Goal: Register for event/course

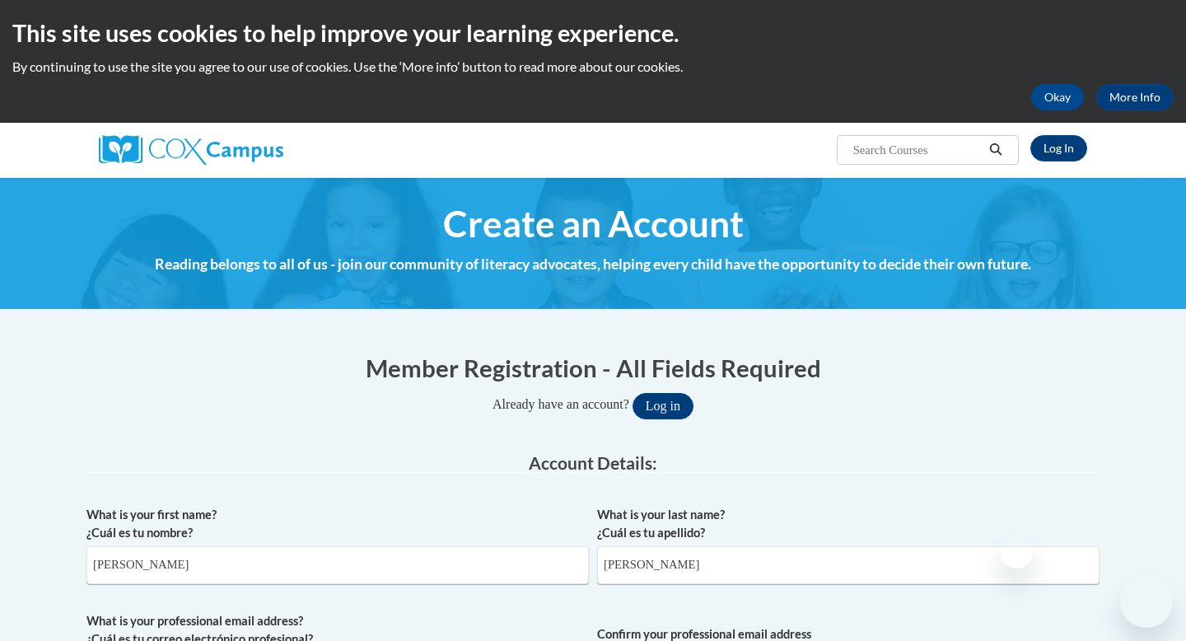
select select "fbf2d438-af2f-41f8-98f1-81c410e29de3"
select select "ad49bcad-a171-4b2e-b99c-48b446064914"
select select "[US_STATE]"
select select "Guilford"
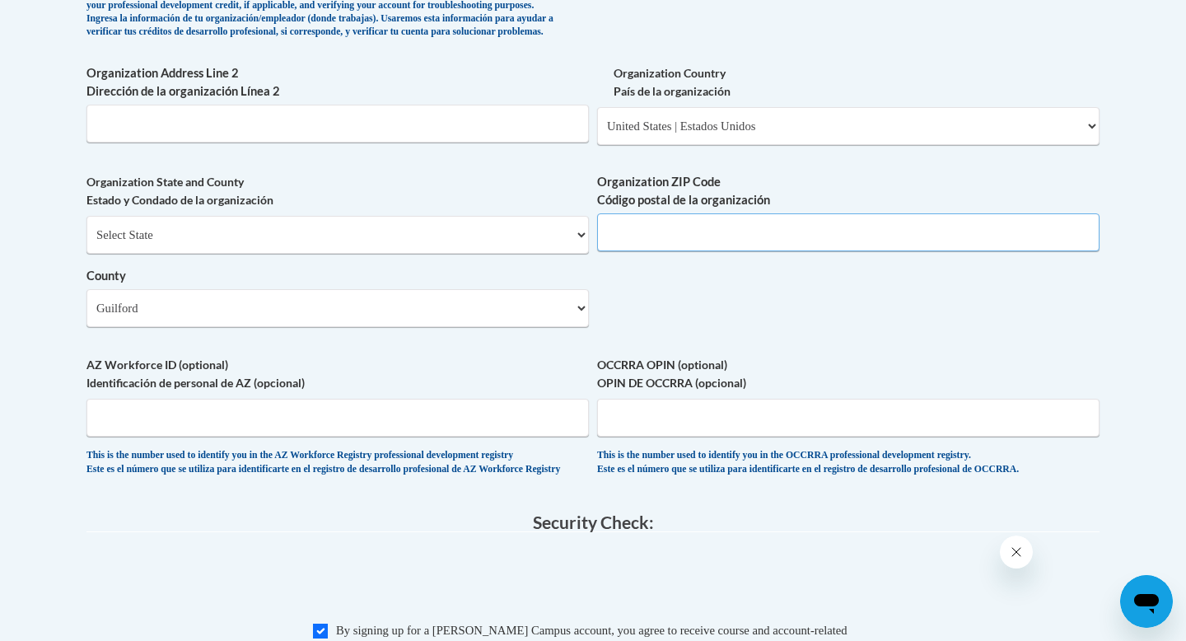
click at [642, 251] on input "Organization ZIP Code Código postal de la organización" at bounding box center [848, 232] width 502 height 38
type input "27301"
click at [284, 142] on input "Organization Address Line 2 Dirección de la organización Línea 2" at bounding box center [337, 124] width 502 height 38
paste input "5315 Frieden Church Rd."
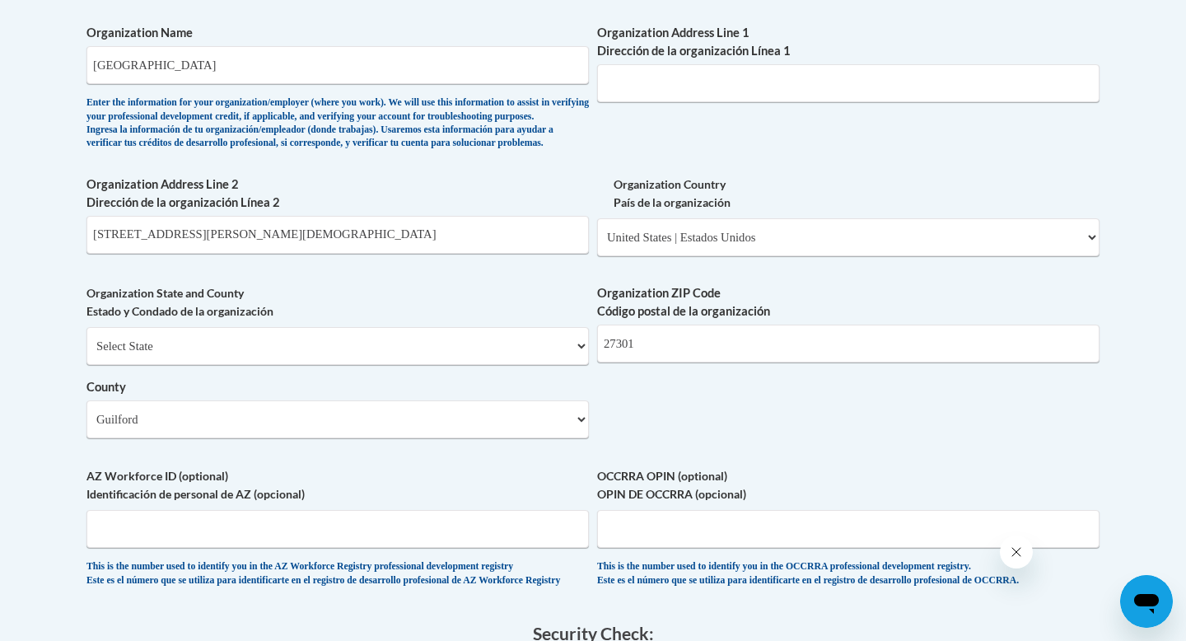
scroll to position [1086, 0]
drag, startPoint x: 235, startPoint y: 270, endPoint x: 96, endPoint y: 258, distance: 138.9
click at [96, 255] on input "5315 Frieden Church Rd." at bounding box center [337, 236] width 502 height 38
type input "5"
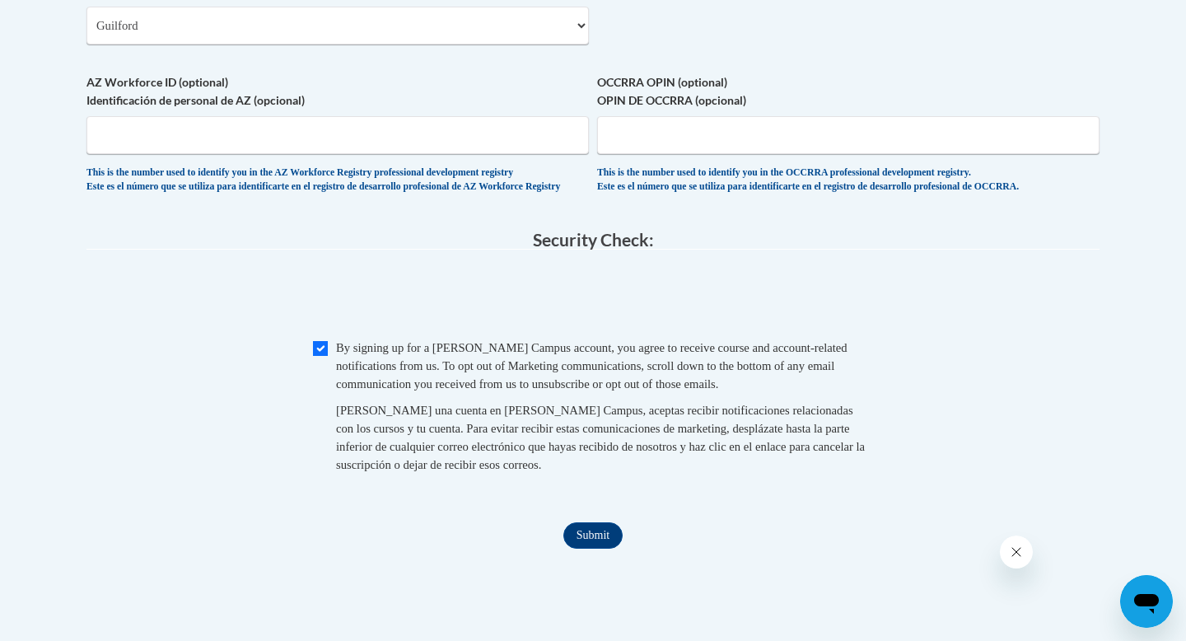
scroll to position [1483, 0]
click at [579, 547] on input "Submit" at bounding box center [592, 534] width 59 height 26
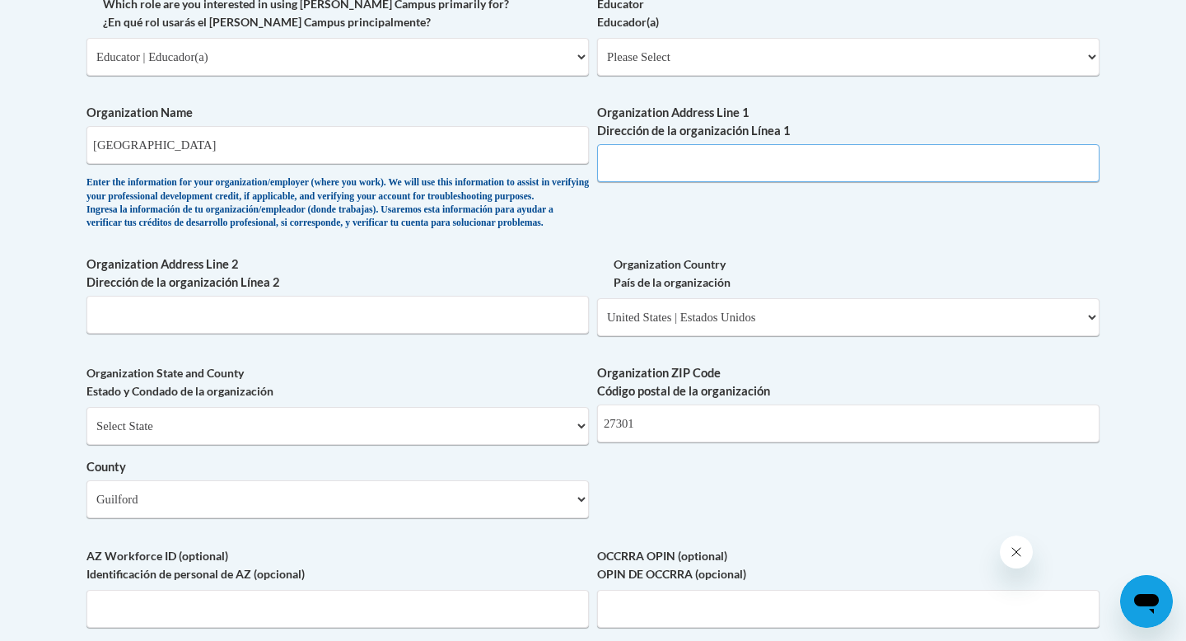
scroll to position [1010, 0]
click at [671, 156] on input "Organization Address Line 1 Dirección de la organización Línea 1" at bounding box center [848, 161] width 502 height 38
paste input "5315 Frieden Church Rd."
type input "5315 Frieden Church Rd."
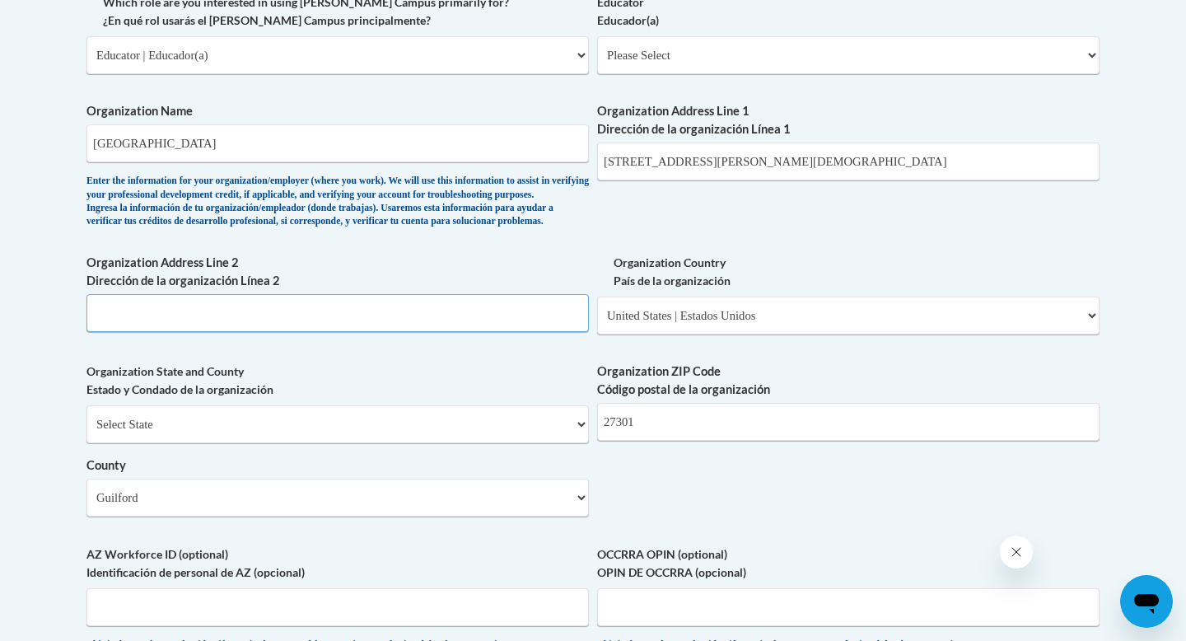
click at [392, 332] on input "Organization Address Line 2 Dirección de la organización Línea 2" at bounding box center [337, 313] width 502 height 38
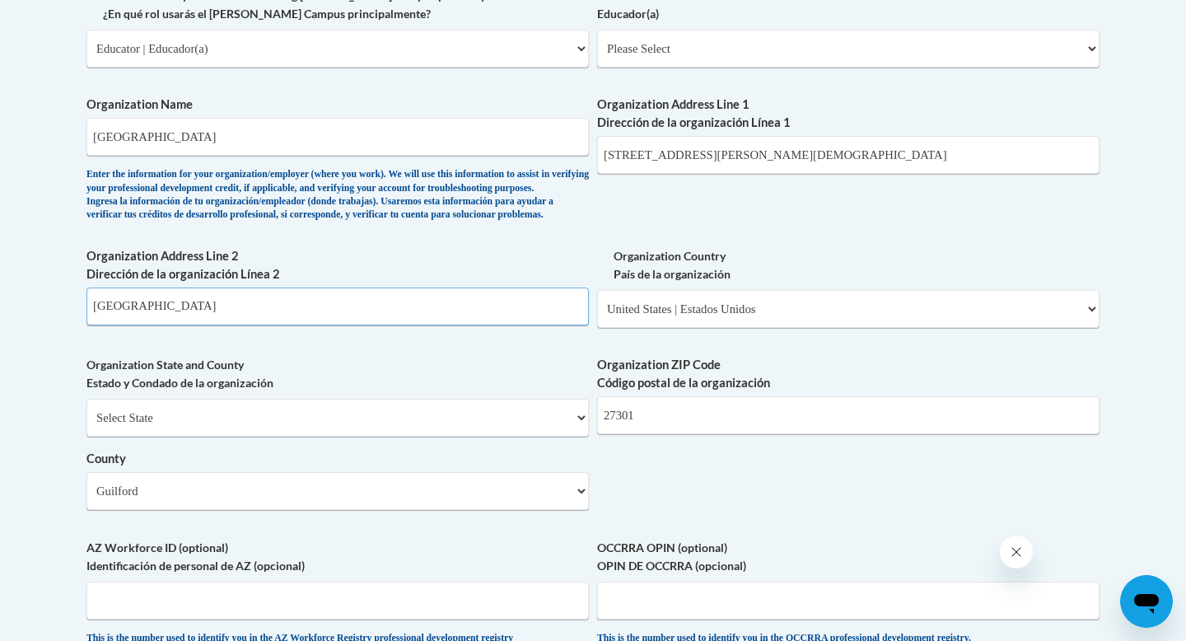
scroll to position [1017, 0]
type input "McLeansville"
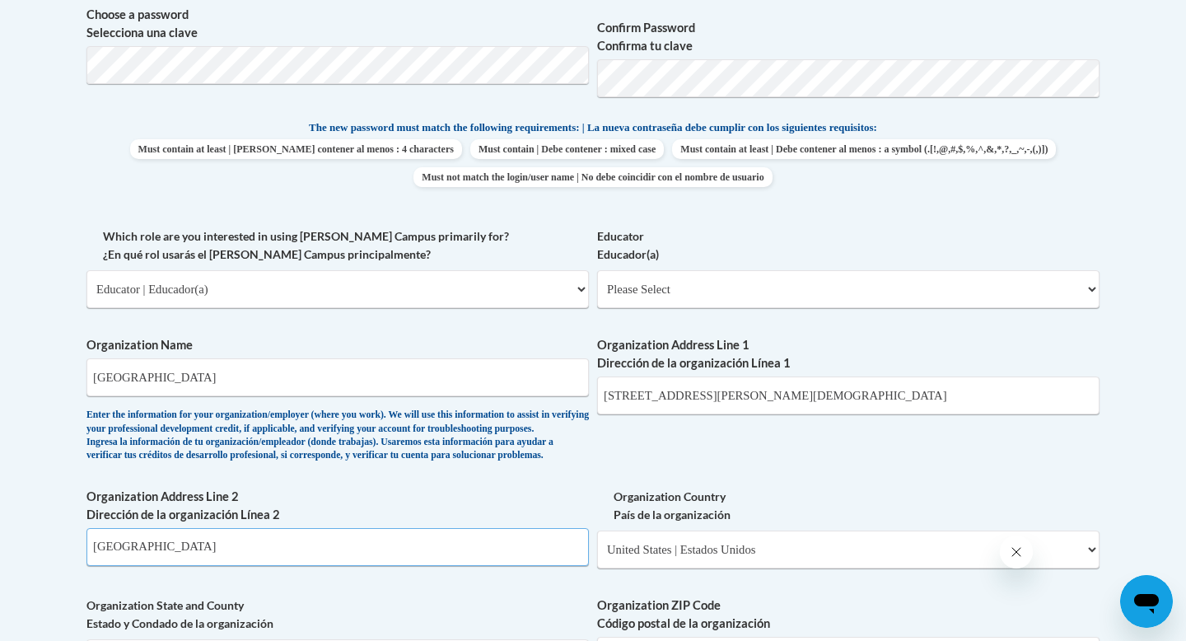
scroll to position [777, 0]
click at [661, 288] on select "Please Select Early Learning/Daycare Teacher/Family Home Care Provider | Maestr…" at bounding box center [848, 287] width 502 height 38
select select "5e2af403-4f2c-4e49-a02f-103e55d7b75b"
click at [597, 268] on select "Please Select Early Learning/Daycare Teacher/Family Home Care Provider | Maestr…" at bounding box center [848, 287] width 502 height 38
select select "null"
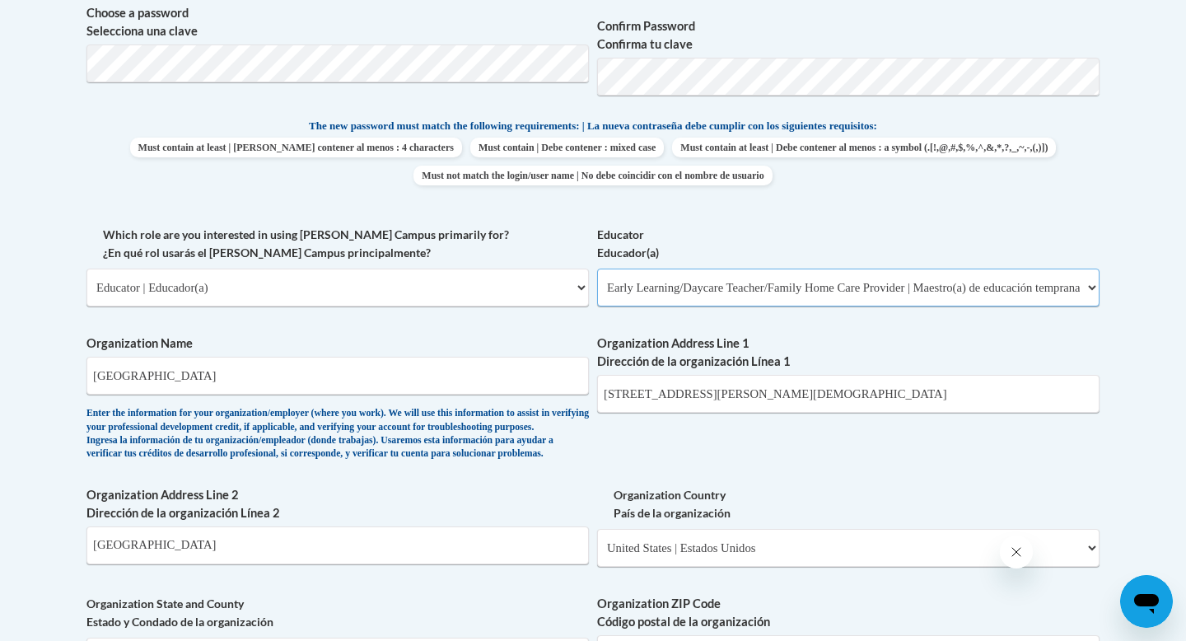
select select "null"
click at [666, 298] on select "Please Select Early Learning/Daycare Teacher/Family Home Care Provider | Maestr…" at bounding box center [848, 287] width 502 height 38
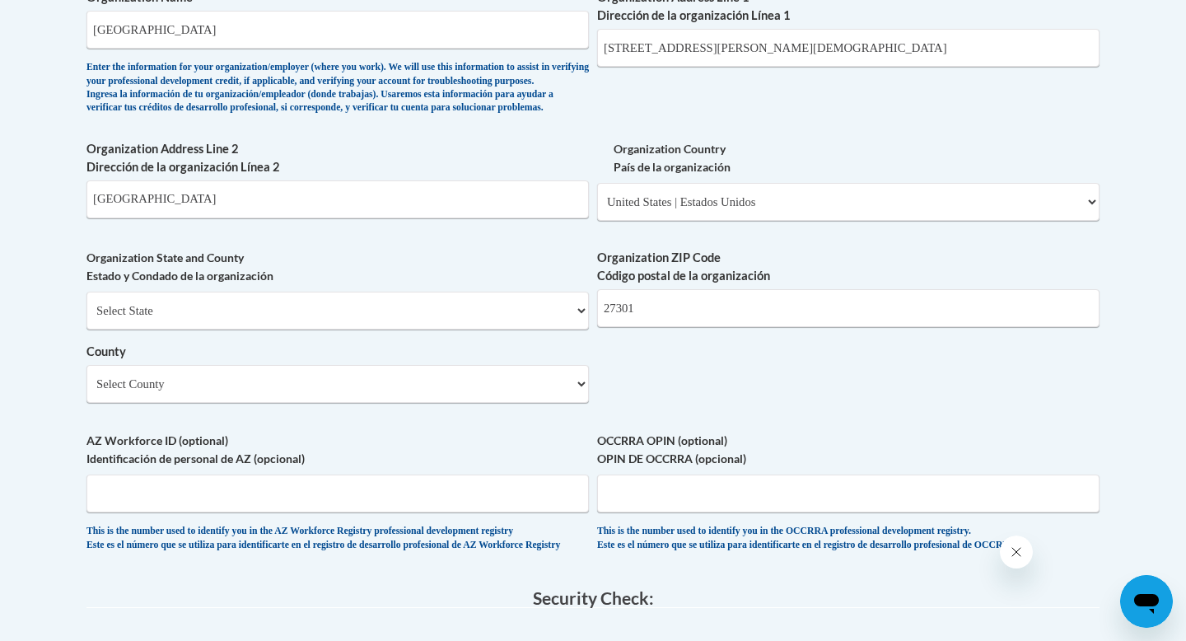
scroll to position [1126, 0]
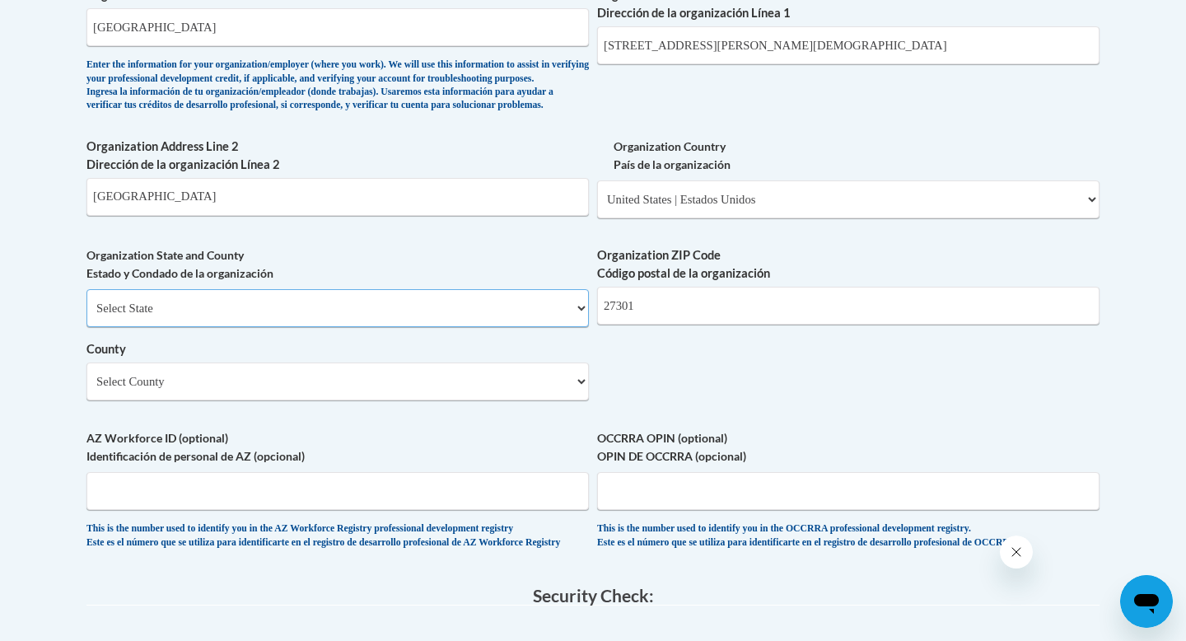
click at [539, 327] on select "Select State Alabama Alaska Arizona Arkansas California Colorado Connecticut De…" at bounding box center [337, 308] width 502 height 38
select select "North Carolina"
click at [86, 315] on select "Select State Alabama Alaska Arizona Arkansas California Colorado Connecticut De…" at bounding box center [337, 308] width 502 height 38
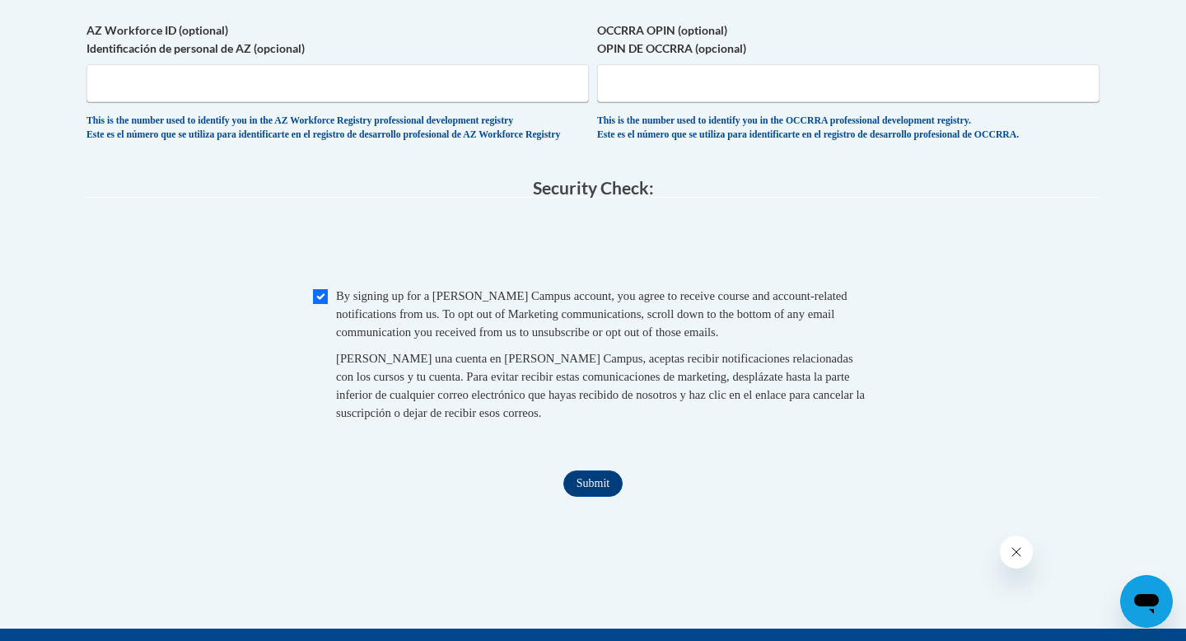
scroll to position [1565, 0]
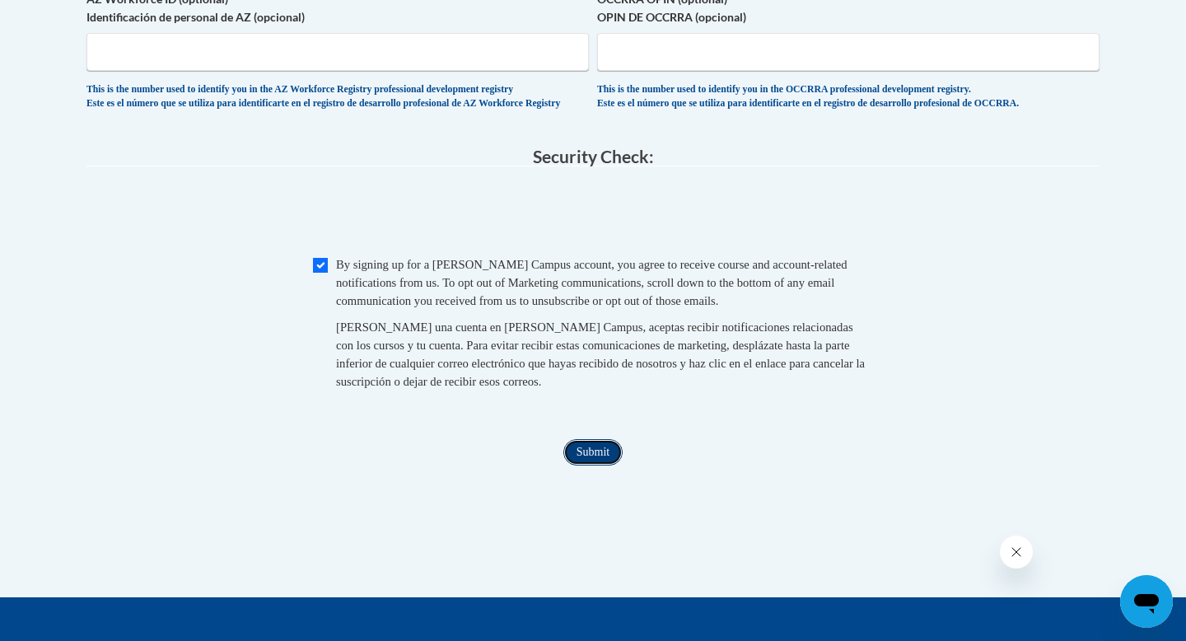
click at [597, 465] on input "Submit" at bounding box center [592, 452] width 59 height 26
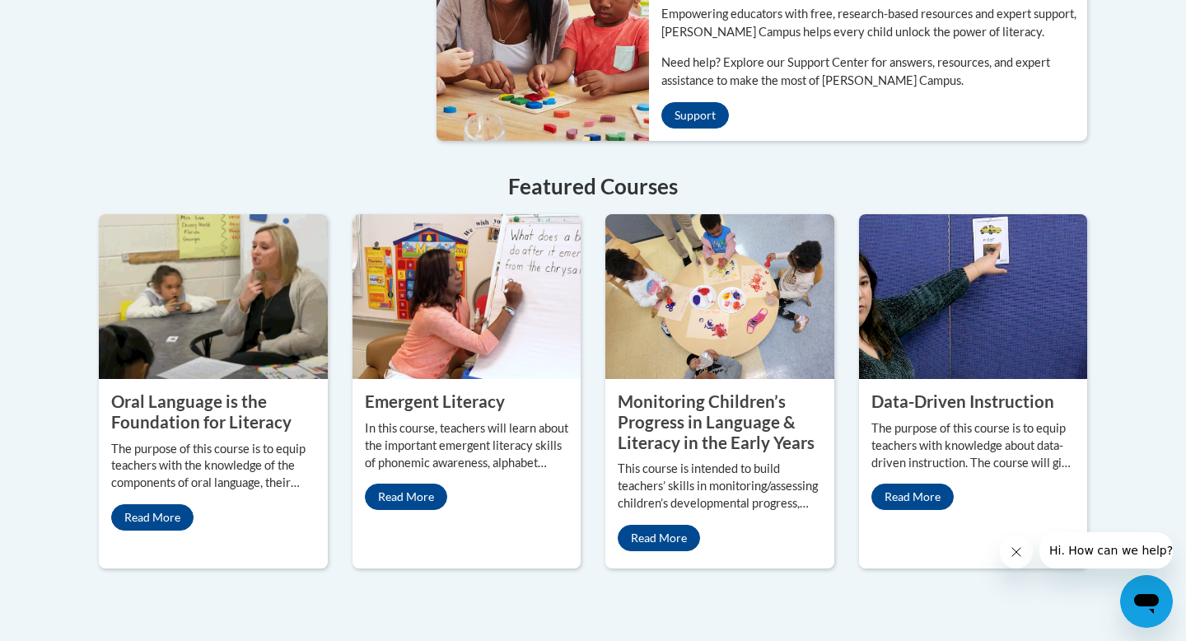
scroll to position [1354, 0]
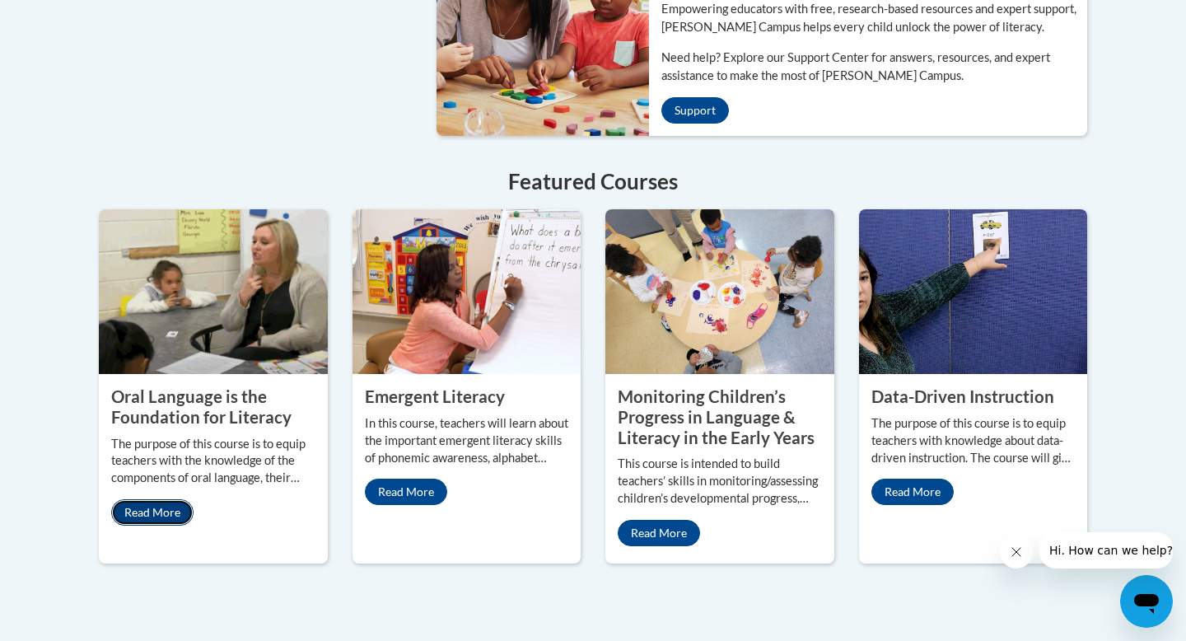
click at [164, 500] on link "Read More" at bounding box center [152, 512] width 82 height 26
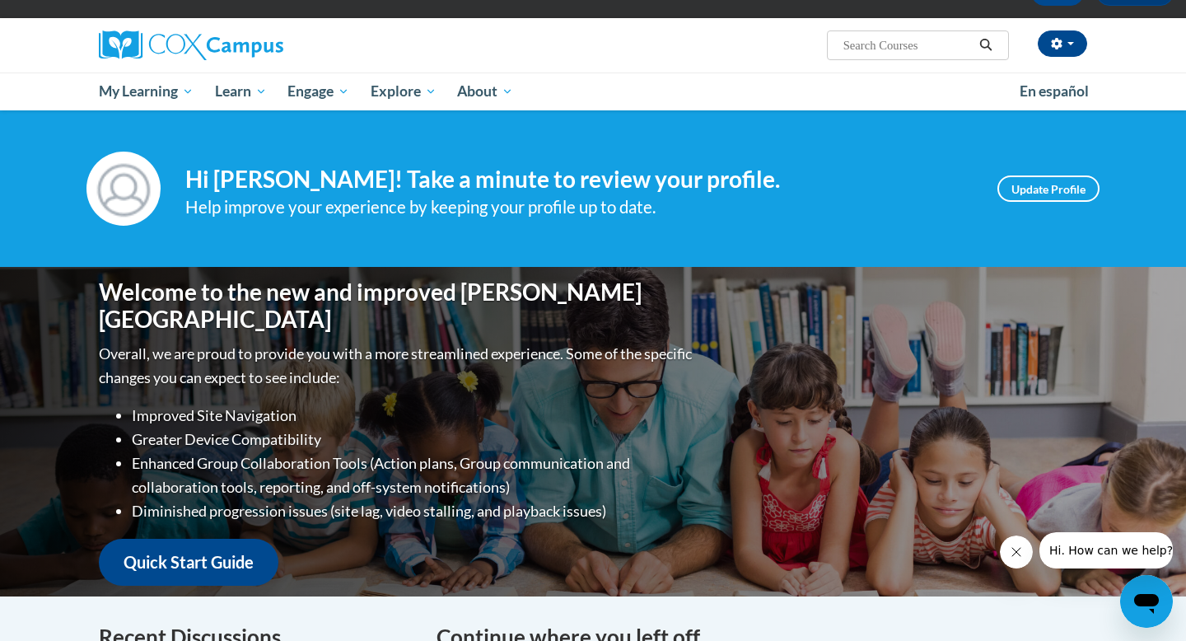
scroll to position [0, 0]
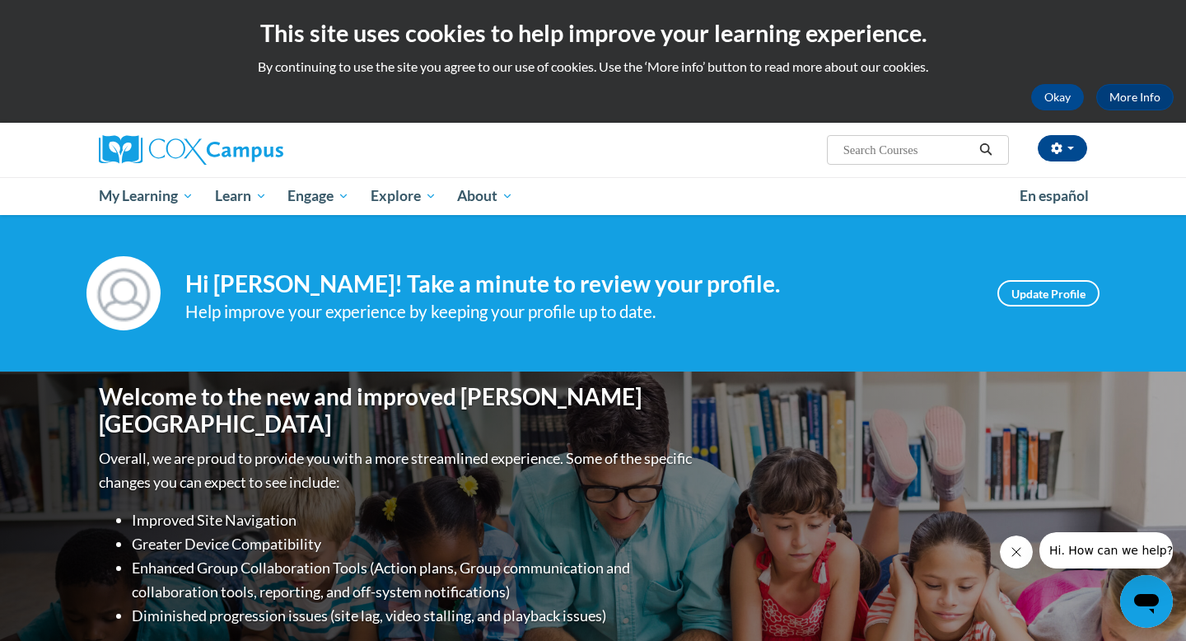
click at [871, 152] on input "Search..." at bounding box center [908, 150] width 132 height 20
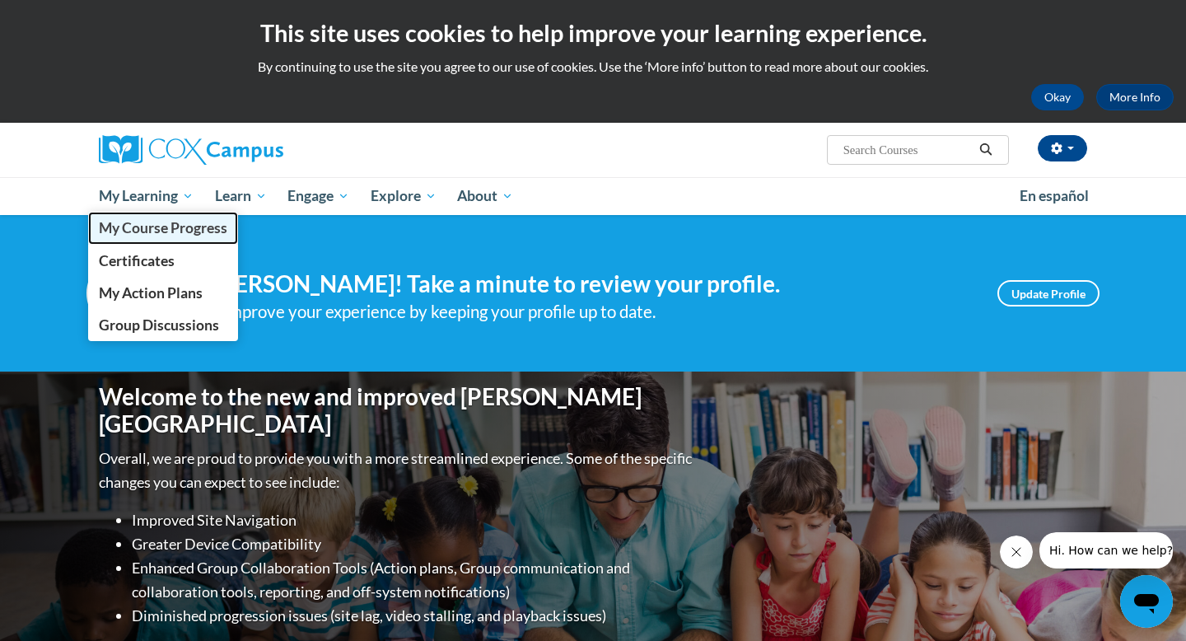
click at [165, 232] on span "My Course Progress" at bounding box center [163, 227] width 128 height 17
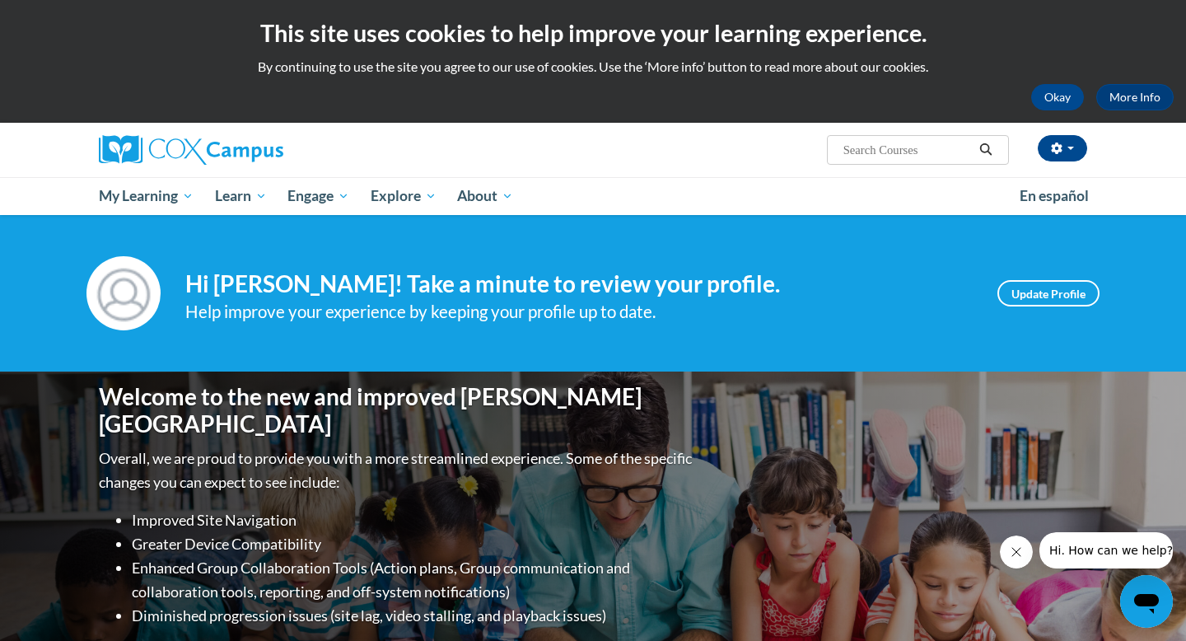
click at [887, 152] on input "Search..." at bounding box center [908, 150] width 132 height 20
type input "literacy"
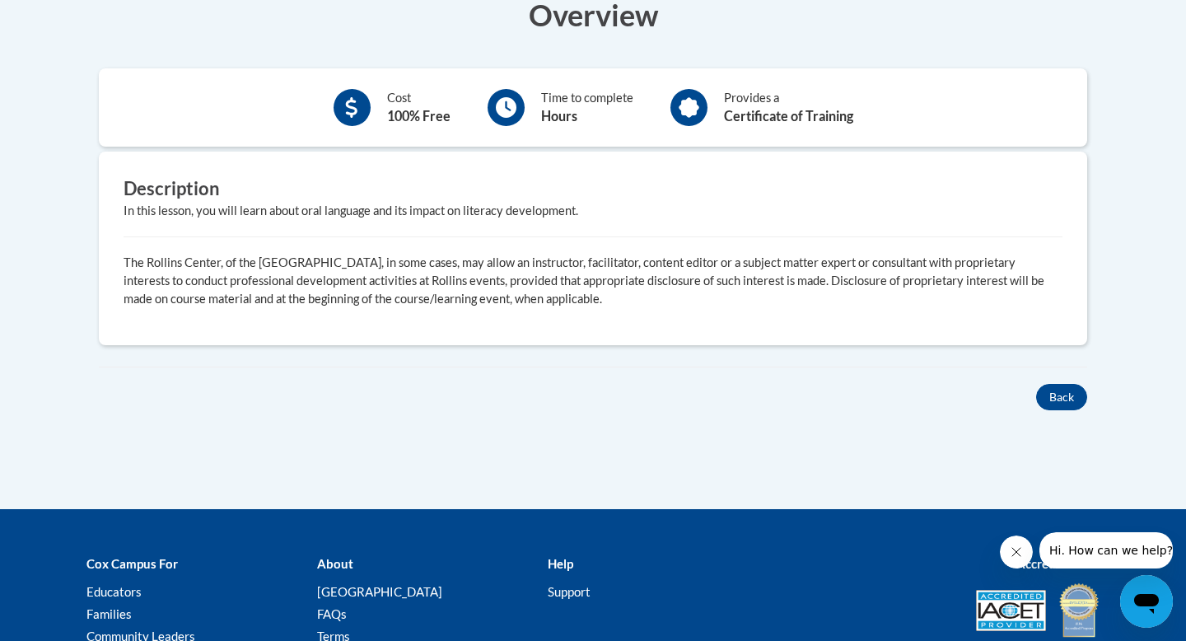
scroll to position [533, 0]
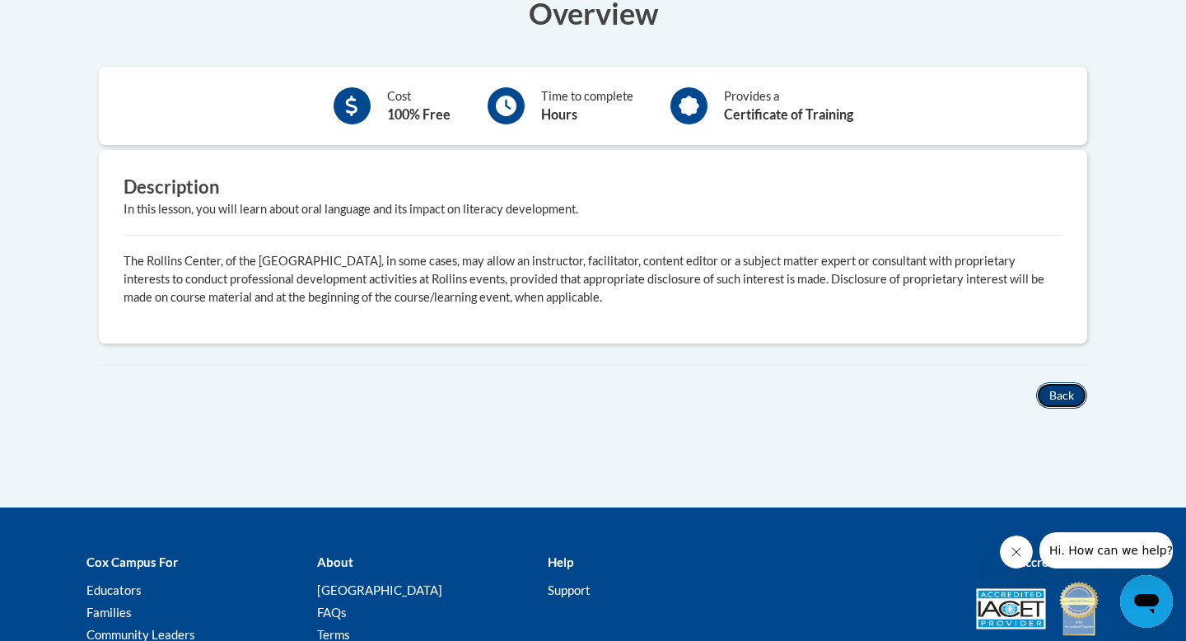
click at [1067, 393] on button "Back" at bounding box center [1061, 395] width 51 height 26
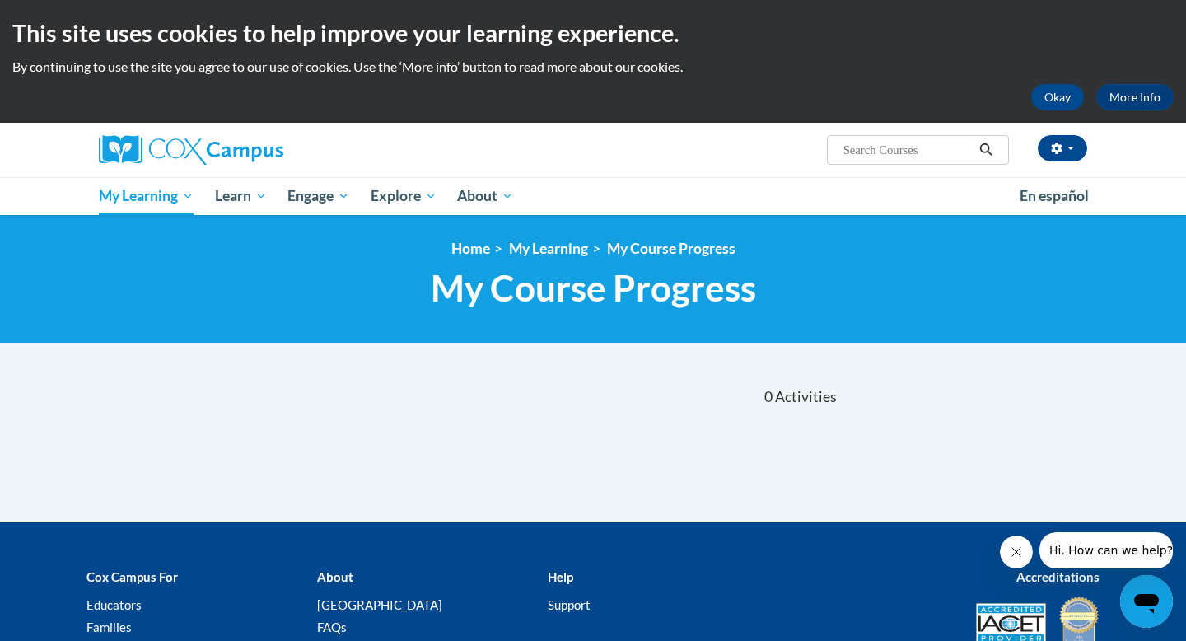
scroll to position [1, 0]
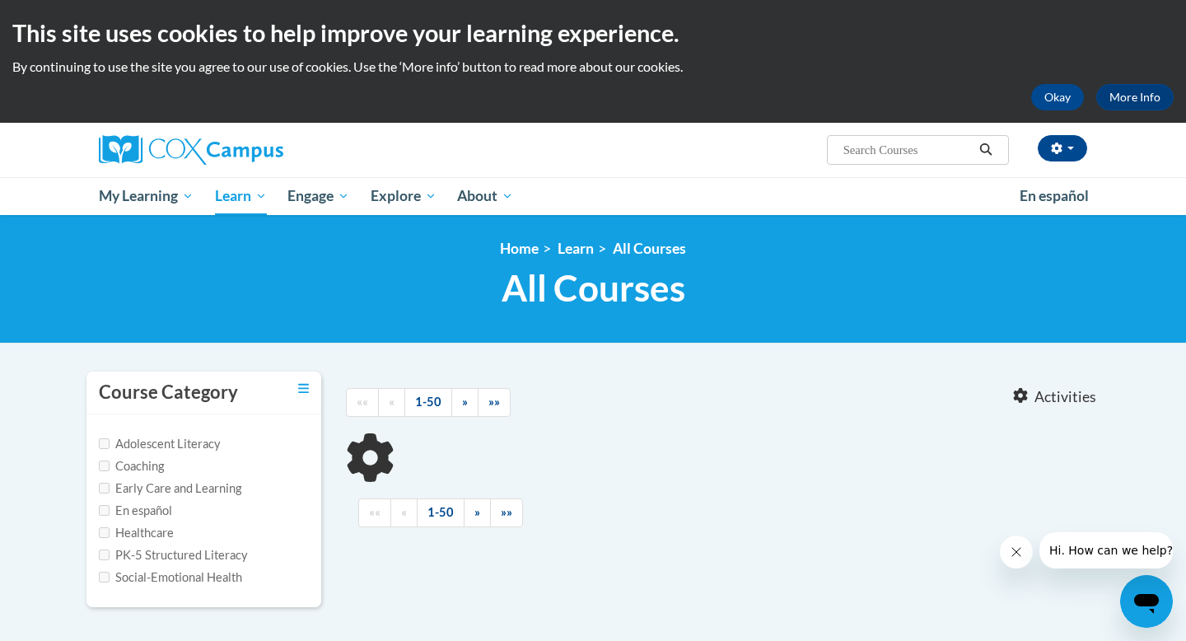
type input "literacy"
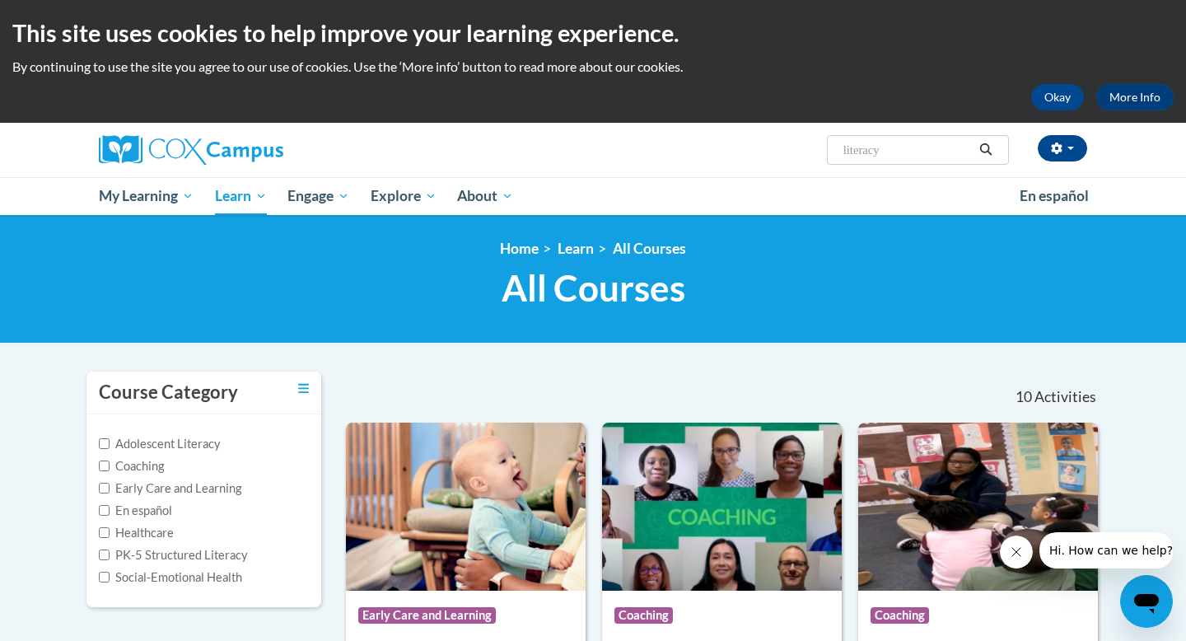
click at [104, 493] on label "Early Care and Learning" at bounding box center [170, 488] width 142 height 18
click at [104, 493] on input "Early Care and Learning" at bounding box center [104, 488] width 11 height 11
checkbox input "true"
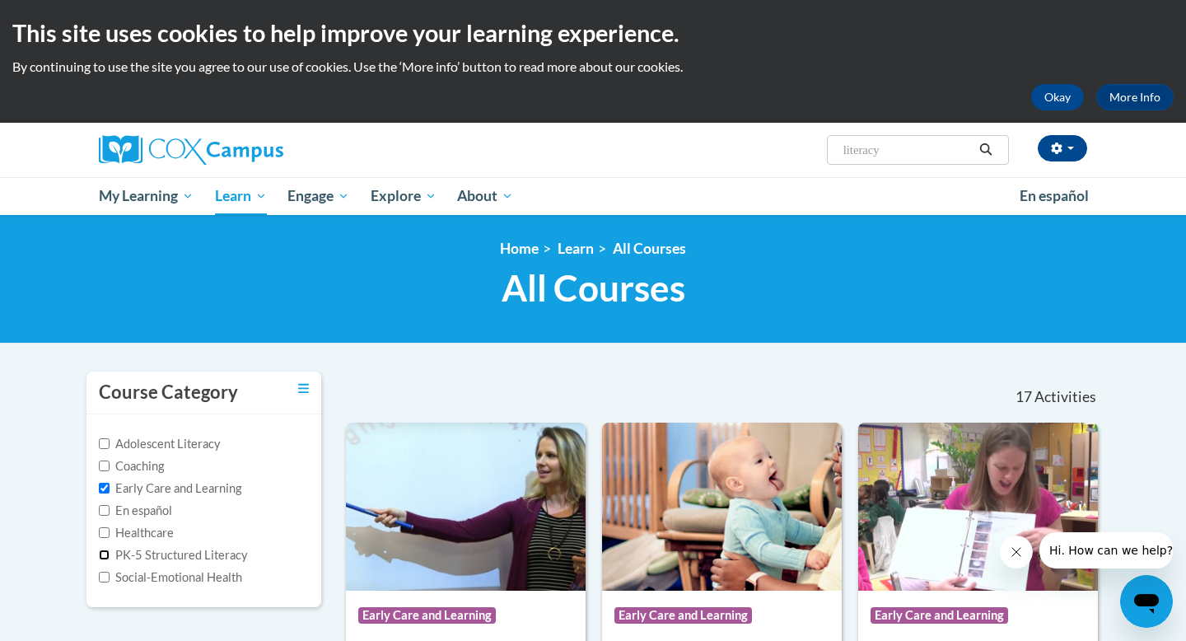
click at [107, 558] on input "PK-5 Structured Literacy" at bounding box center [104, 554] width 11 height 11
checkbox input "true"
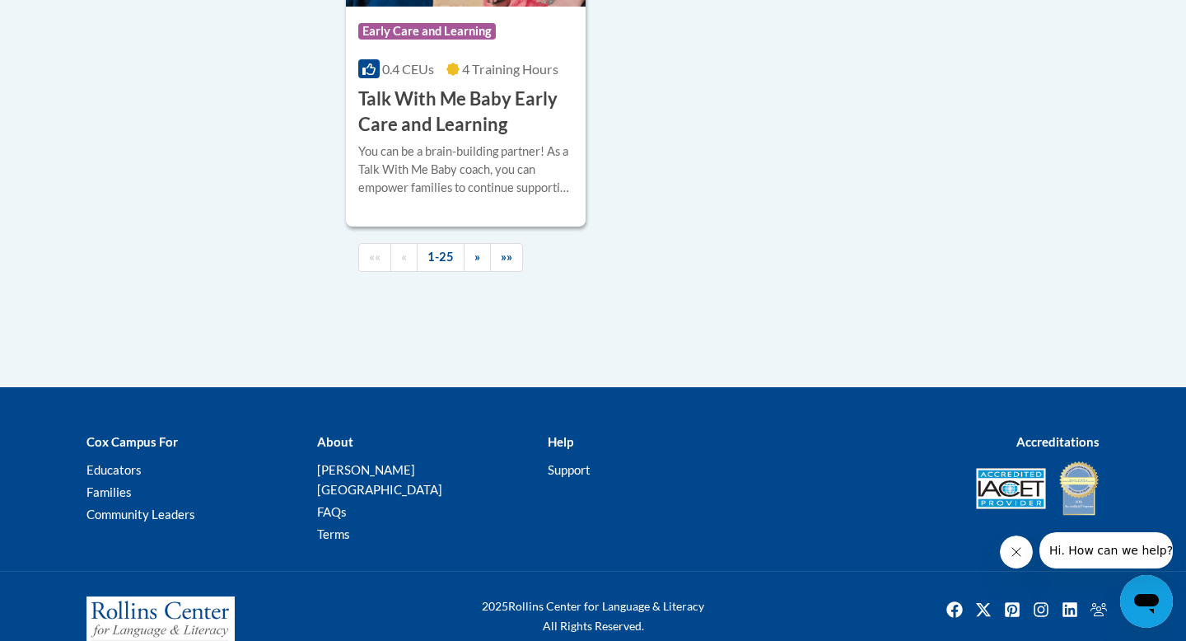
scroll to position [4097, 0]
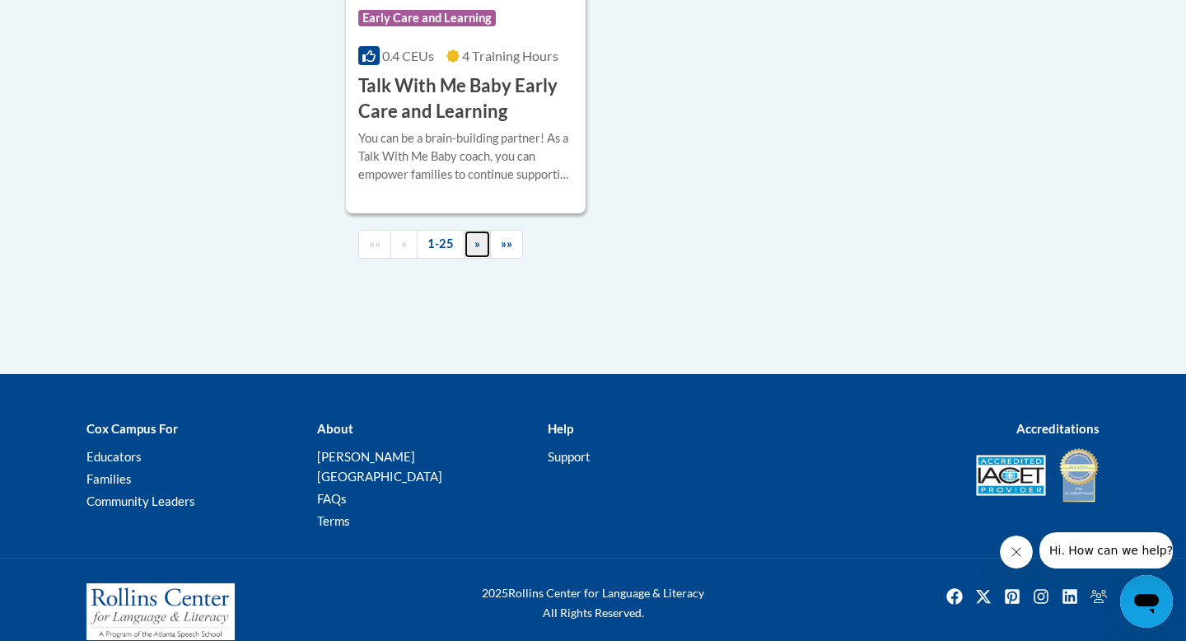
click at [477, 247] on link "»" at bounding box center [477, 244] width 27 height 29
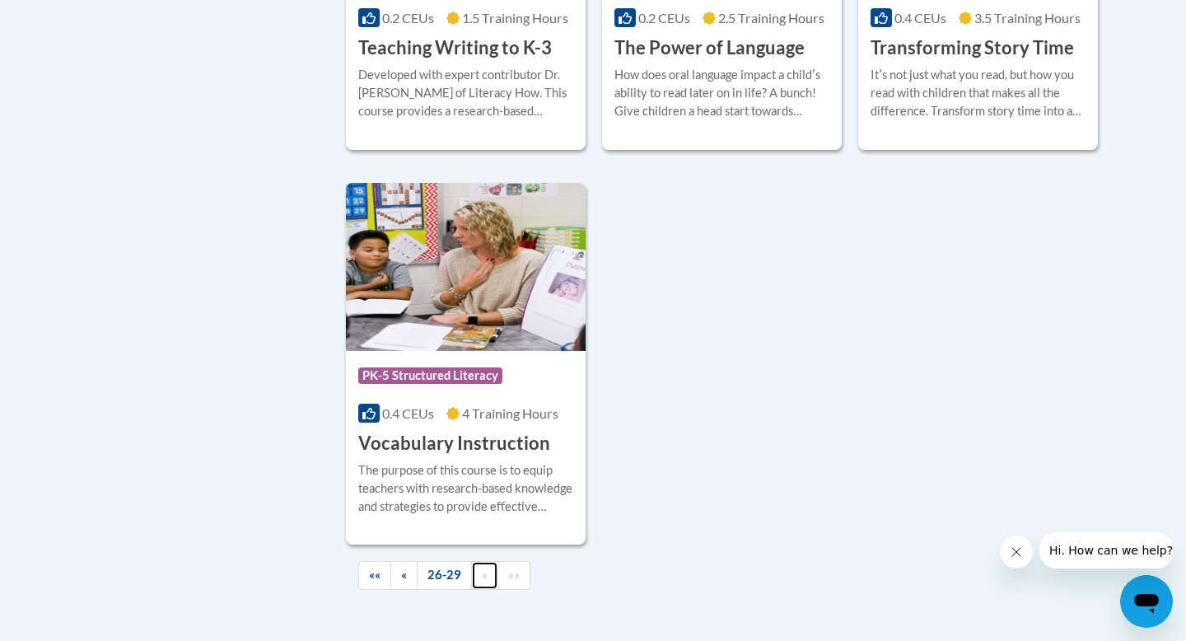
scroll to position [665, 0]
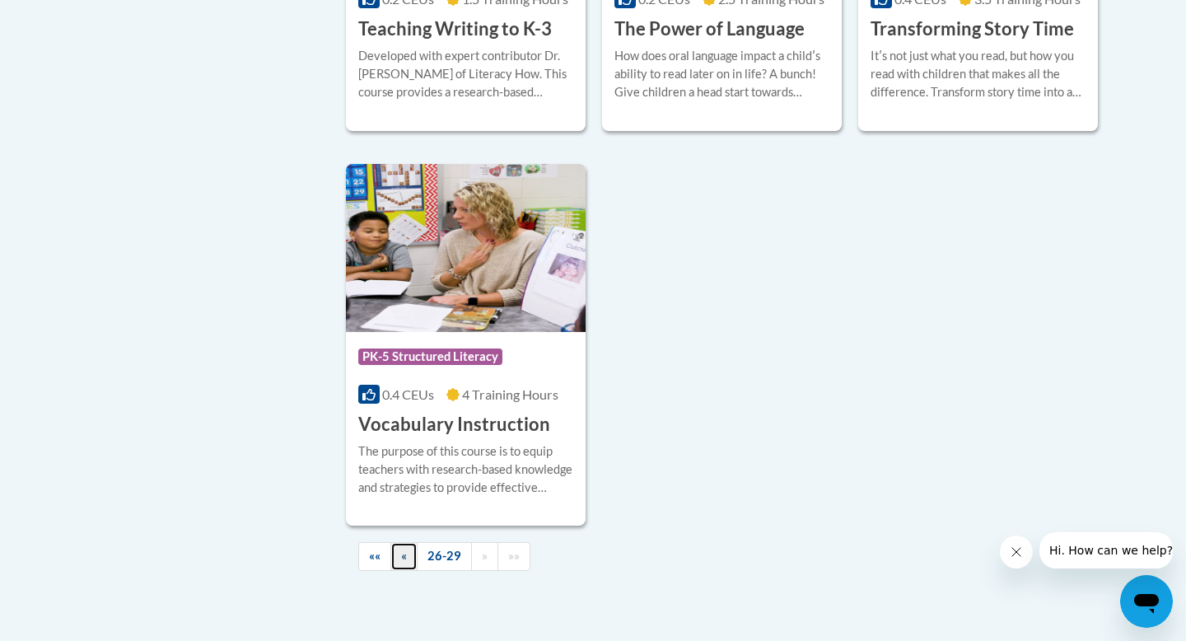
click at [408, 561] on link "«" at bounding box center [403, 556] width 27 height 29
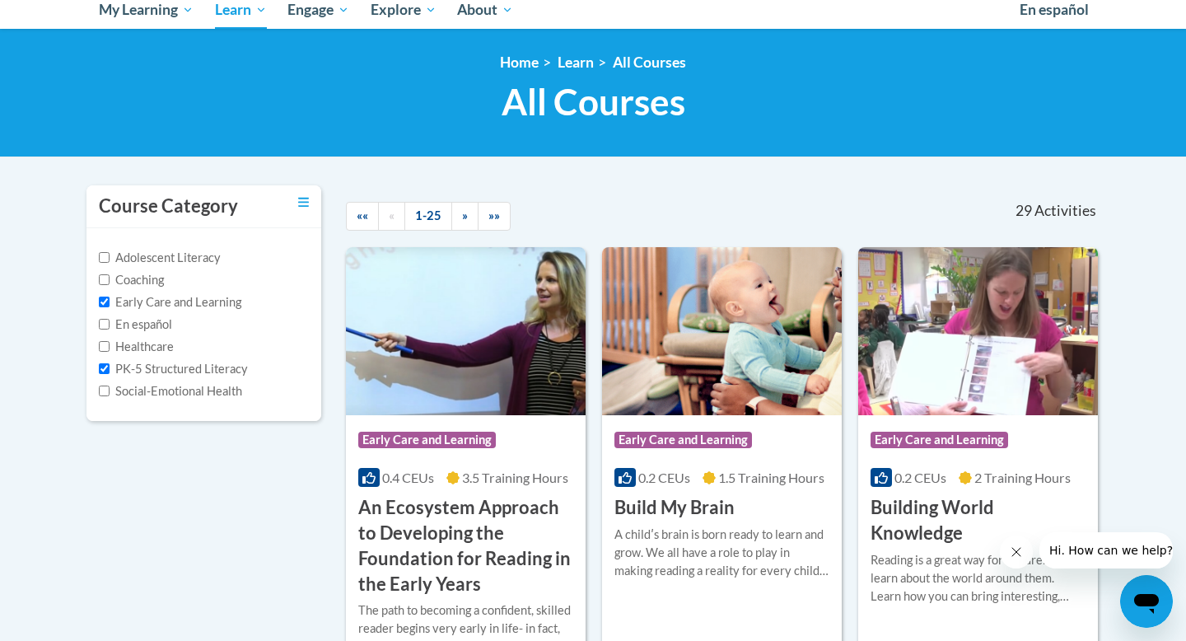
scroll to position [201, 0]
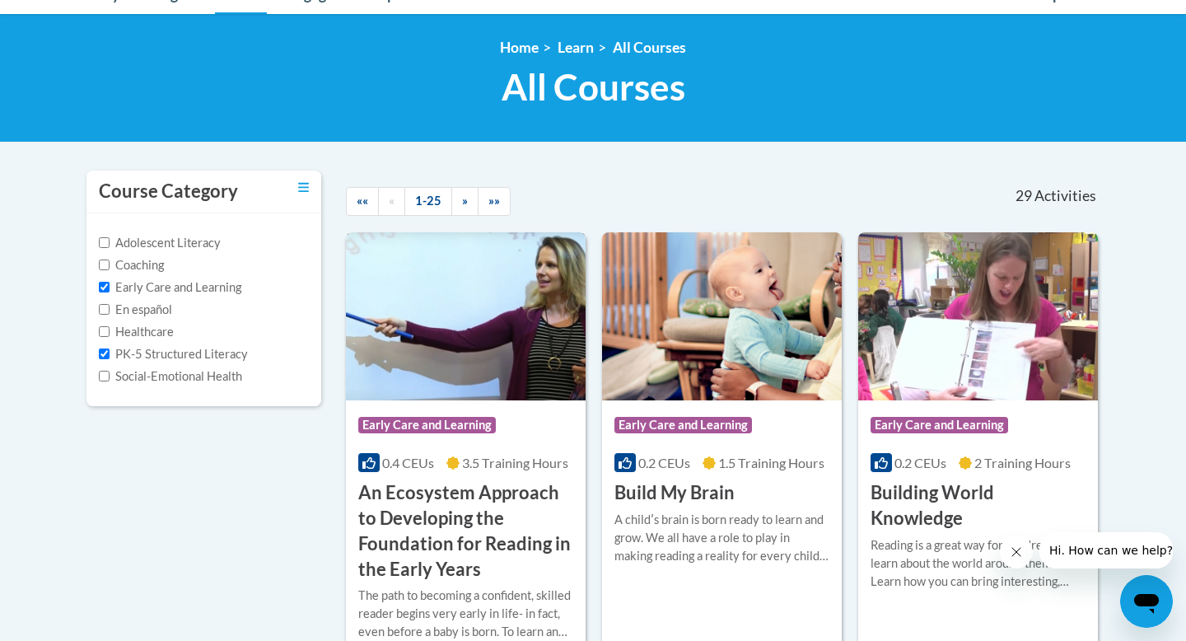
click at [432, 428] on span "Early Care and Learning" at bounding box center [427, 425] width 138 height 16
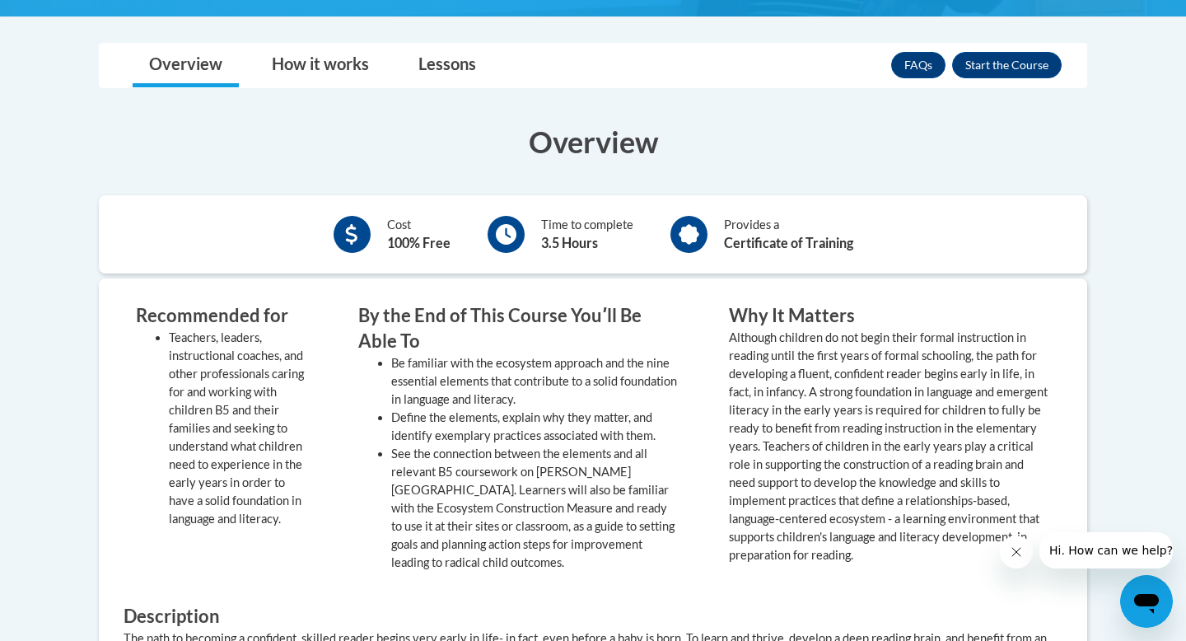
scroll to position [628, 0]
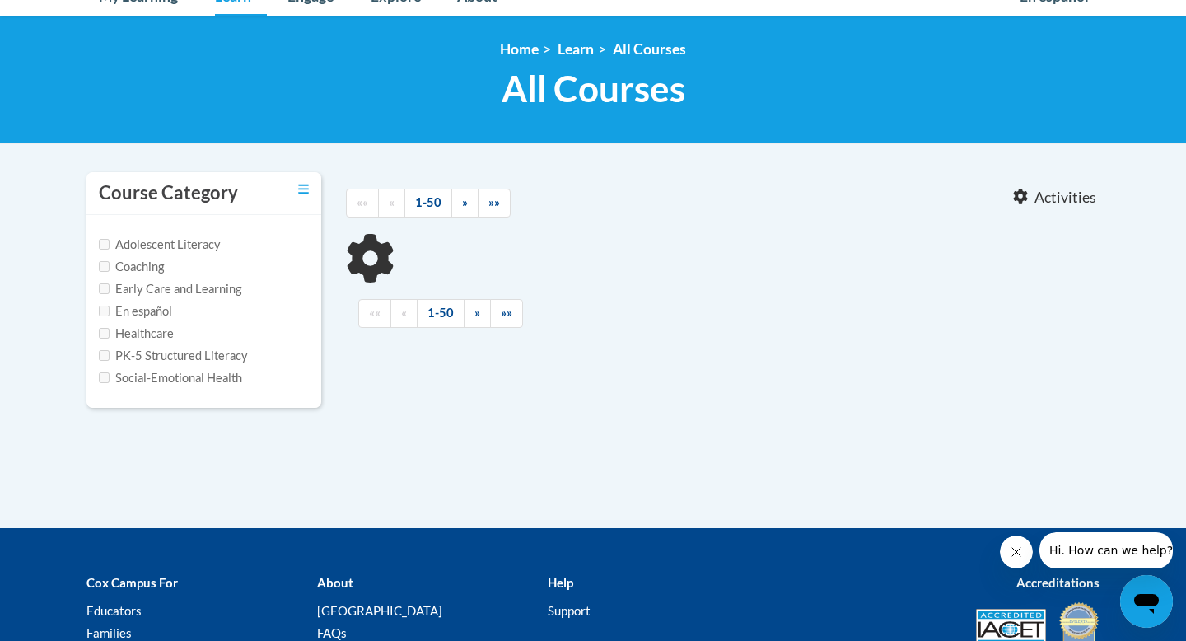
type input "literacy"
